Goal: Task Accomplishment & Management: Complete application form

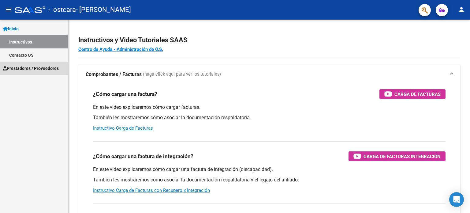
click at [50, 66] on span "Prestadores / Proveedores" at bounding box center [31, 68] width 56 height 7
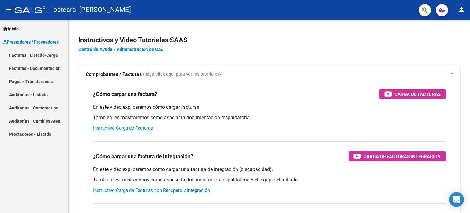
click at [54, 65] on link "Facturas - Documentación" at bounding box center [34, 68] width 68 height 13
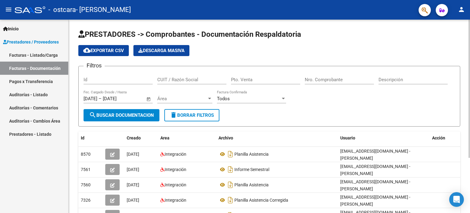
click at [30, 57] on link "Facturas - Listado/Carga" at bounding box center [34, 54] width 68 height 13
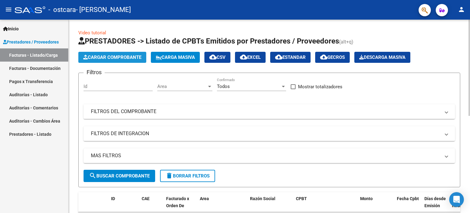
click at [124, 58] on span "Cargar Comprobante" at bounding box center [112, 57] width 58 height 6
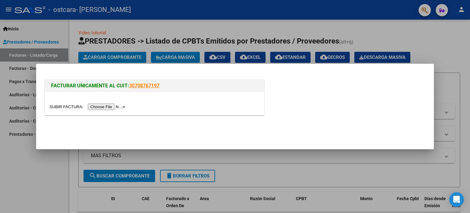
click at [112, 106] on input "file" at bounding box center [88, 106] width 77 height 6
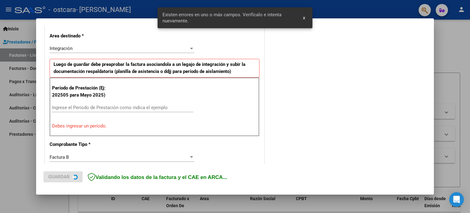
scroll to position [132, 0]
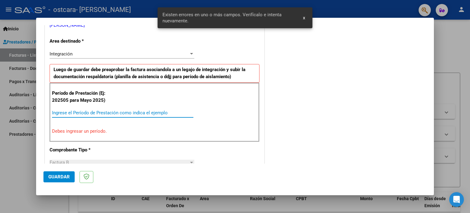
click at [164, 112] on input "Ingrese el Período de Prestación como indica el ejemplo" at bounding box center [122, 113] width 141 height 6
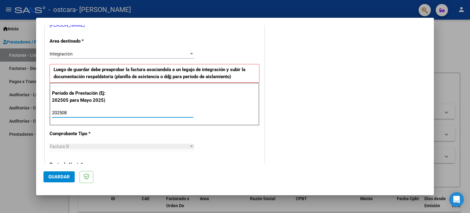
type input "202508"
click at [54, 178] on span "Guardar" at bounding box center [58, 177] width 21 height 6
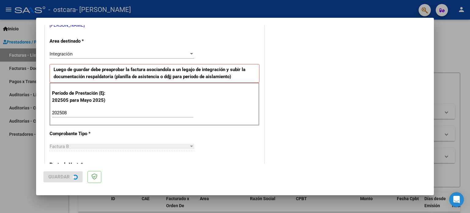
scroll to position [0, 0]
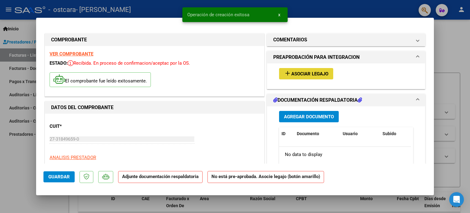
click at [318, 74] on span "Asociar Legajo" at bounding box center [309, 74] width 37 height 6
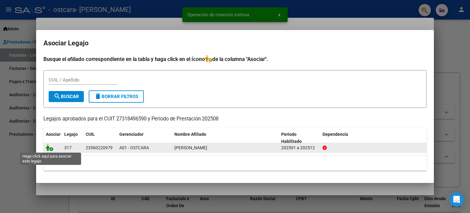
click at [49, 147] on icon at bounding box center [49, 147] width 7 height 7
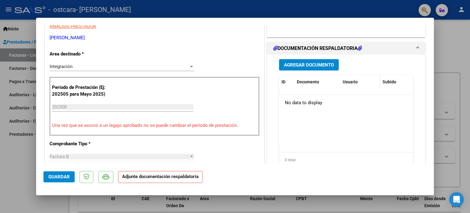
scroll to position [132, 0]
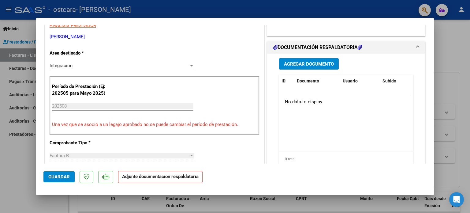
click at [305, 67] on button "Agregar Documento" at bounding box center [309, 63] width 60 height 11
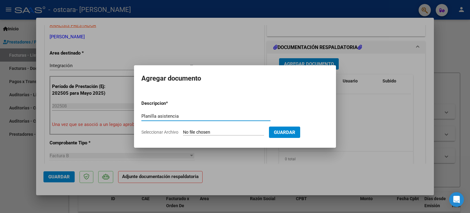
type input "Planilla asistencia"
click at [247, 129] on form "Descripcion * Planilla asistencia Escriba aquí una descripcion Seleccionar Arch…" at bounding box center [234, 117] width 187 height 45
click at [232, 131] on input "Seleccionar Archivo" at bounding box center [223, 132] width 81 height 6
type input "C:\fakepath\planilla_asistencia_27318496590_06_05_713.pdf"
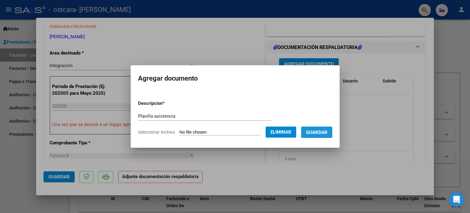
click at [310, 130] on button "Guardar" at bounding box center [316, 131] width 31 height 11
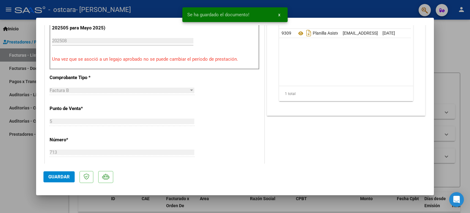
scroll to position [261, 0]
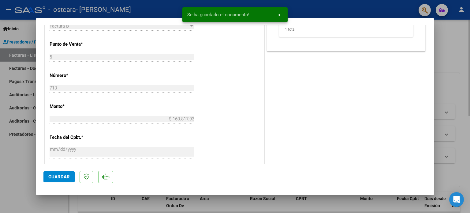
drag, startPoint x: 435, startPoint y: 103, endPoint x: 445, endPoint y: 165, distance: 62.5
click at [445, 165] on div at bounding box center [235, 106] width 470 height 213
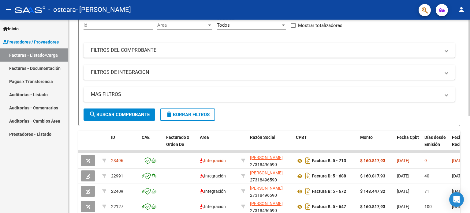
scroll to position [82, 0]
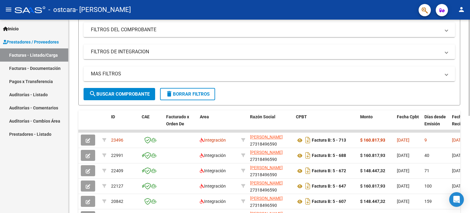
click at [470, 102] on div at bounding box center [470, 109] width 2 height 96
